Goal: Transaction & Acquisition: Book appointment/travel/reservation

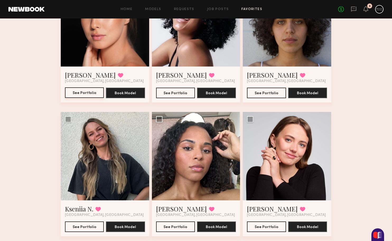
scroll to position [98, 0]
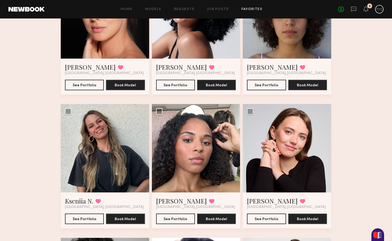
click at [188, 151] on div at bounding box center [196, 148] width 88 height 88
click at [167, 204] on link "Jazmin W." at bounding box center [181, 201] width 51 height 8
click at [172, 68] on link "Kayla C." at bounding box center [181, 67] width 51 height 8
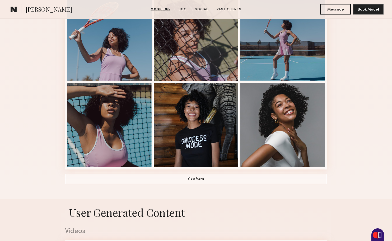
scroll to position [332, 0]
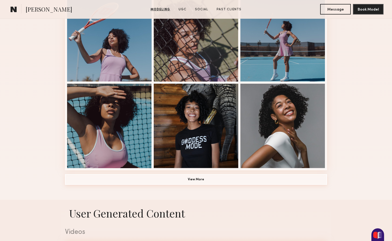
click at [165, 182] on button "View More" at bounding box center [196, 179] width 262 height 11
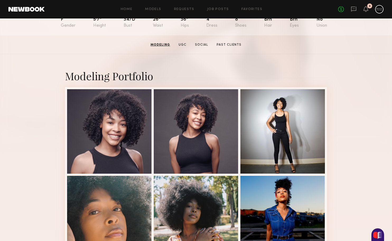
scroll to position [67, 0]
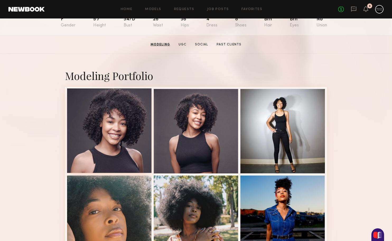
click at [140, 136] on div at bounding box center [109, 130] width 85 height 85
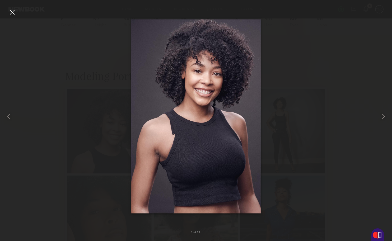
click at [13, 10] on div at bounding box center [12, 12] width 8 height 8
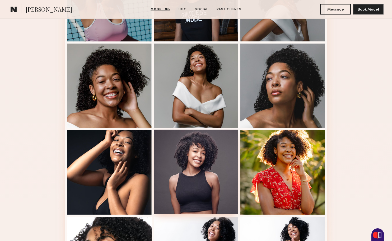
scroll to position [459, 0]
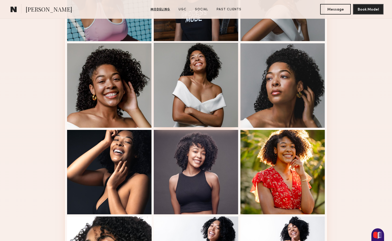
click at [214, 100] on div at bounding box center [196, 85] width 85 height 85
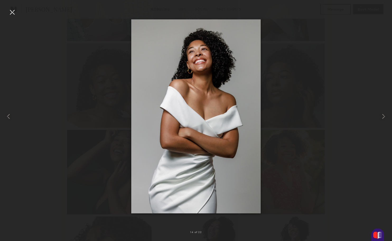
click at [12, 14] on div at bounding box center [12, 12] width 8 height 8
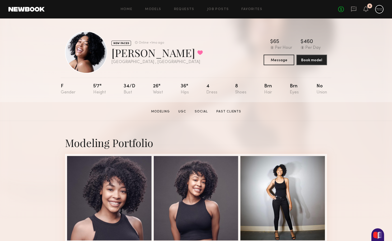
scroll to position [117, 0]
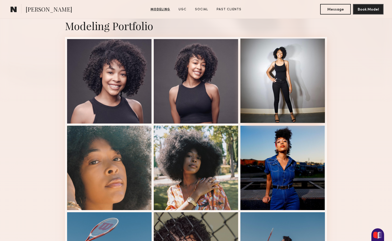
click at [293, 86] on div at bounding box center [282, 81] width 85 height 85
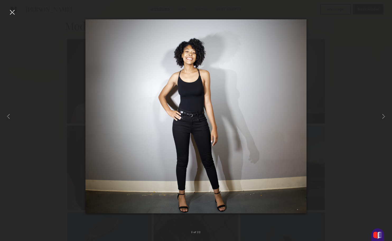
click at [12, 8] on div at bounding box center [12, 12] width 8 height 8
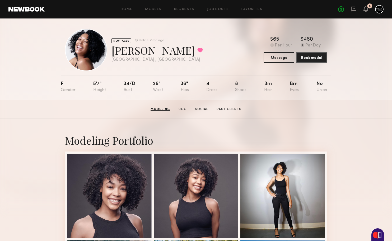
scroll to position [0, 0]
